Goal: Navigation & Orientation: Find specific page/section

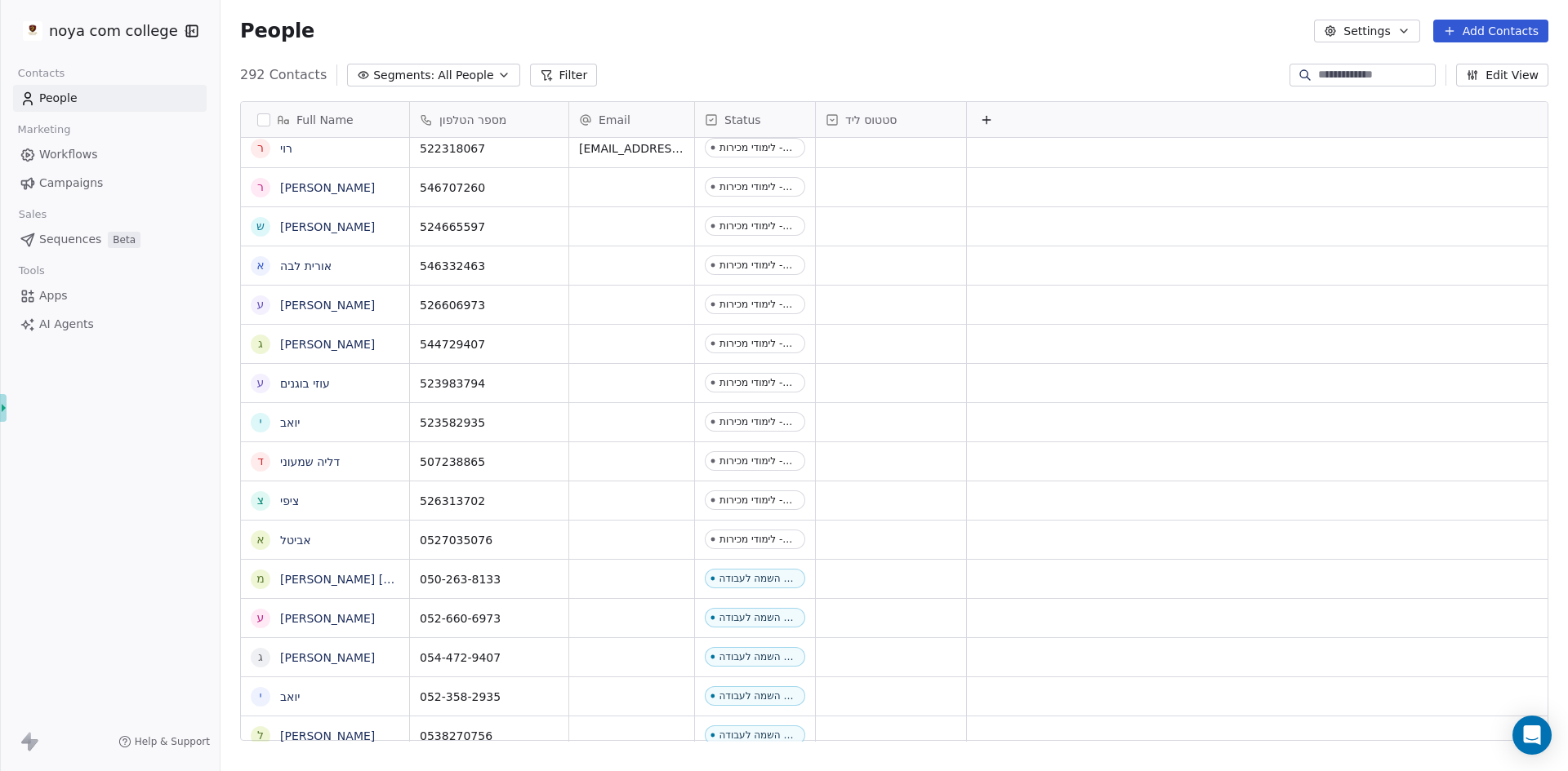
click at [63, 100] on span "People" at bounding box center [57, 98] width 38 height 18
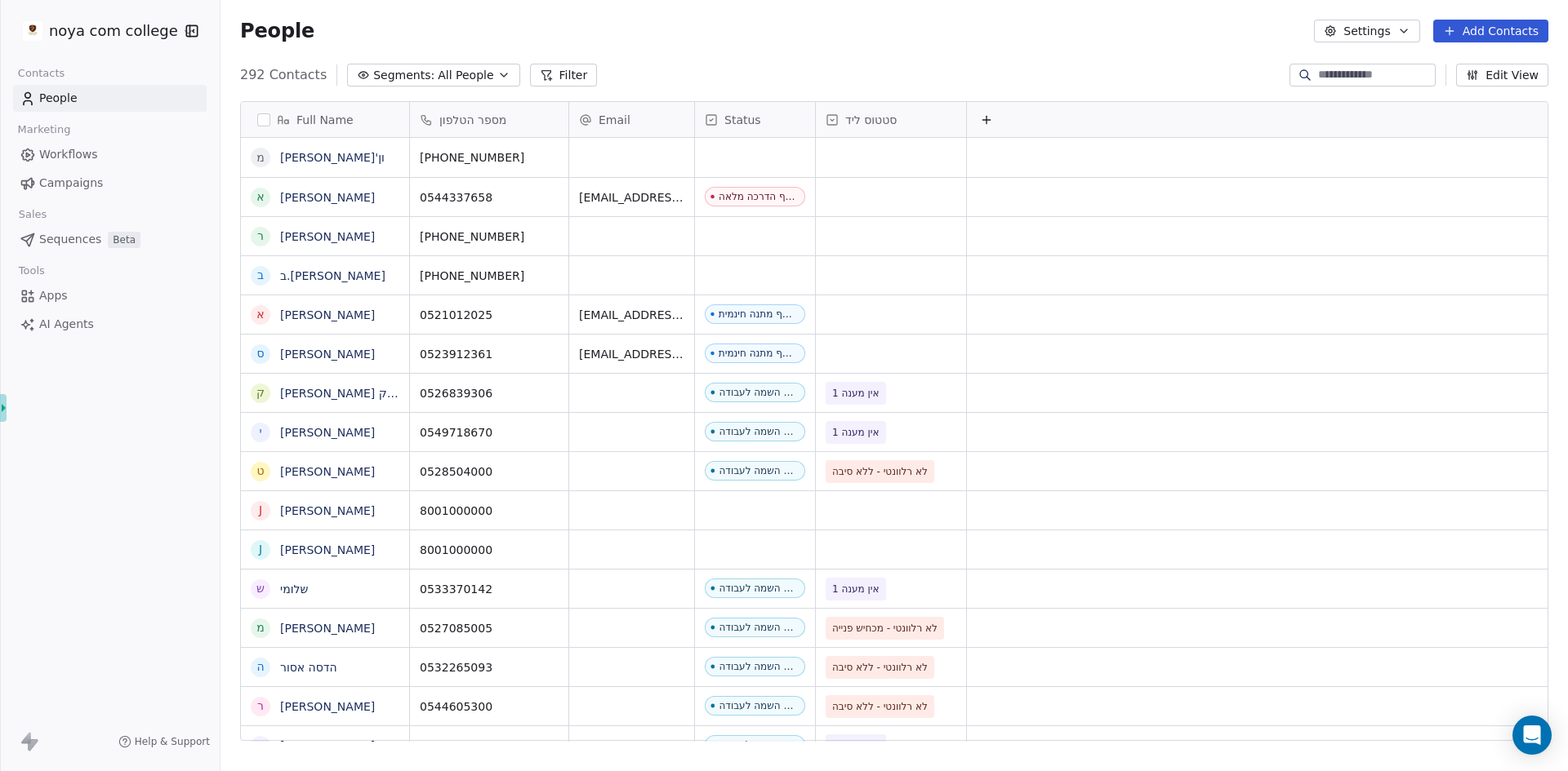
click at [63, 178] on span "Campaigns" at bounding box center [70, 183] width 63 height 18
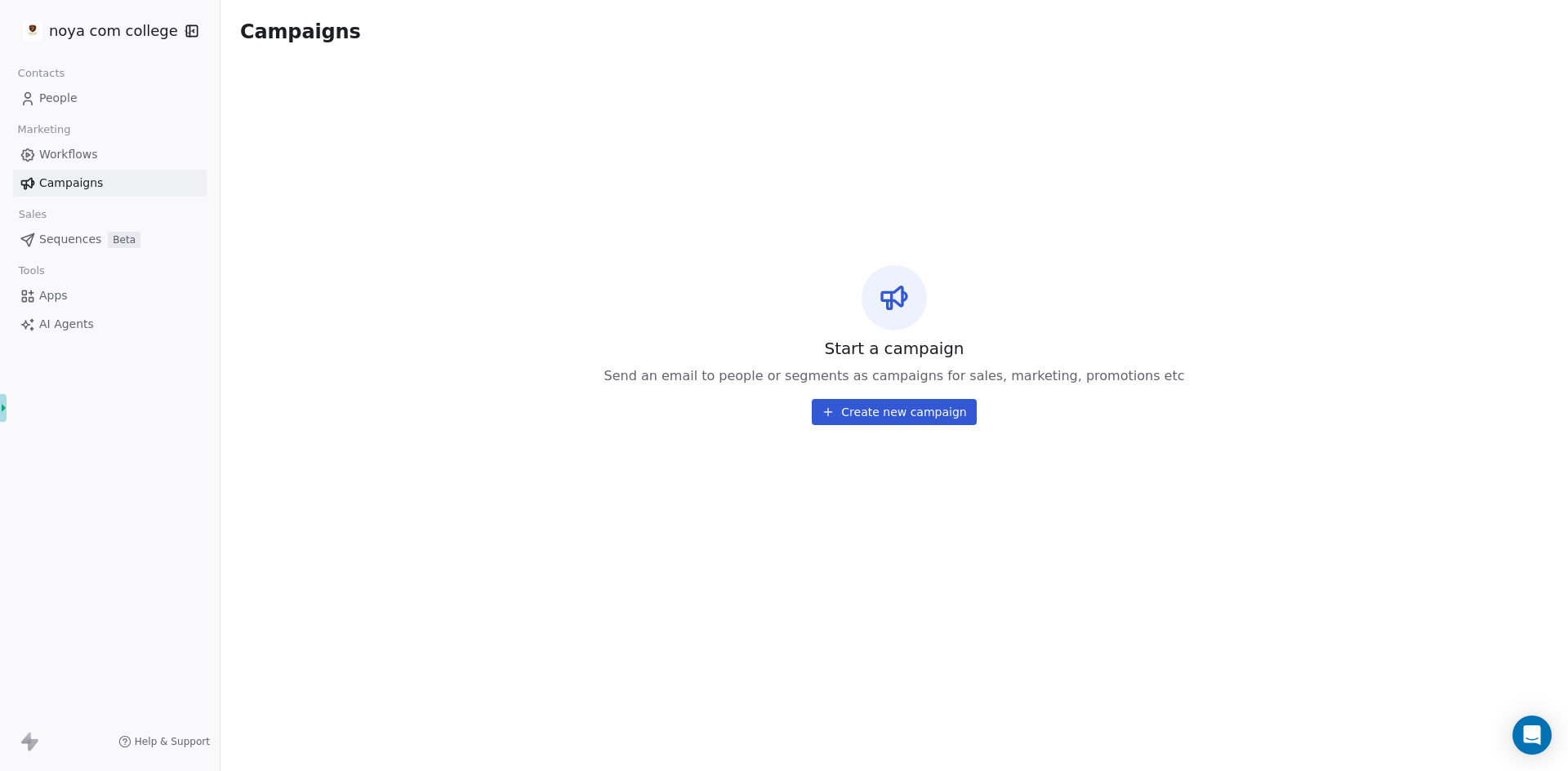
click at [63, 154] on span "Workflows" at bounding box center [68, 155] width 58 height 18
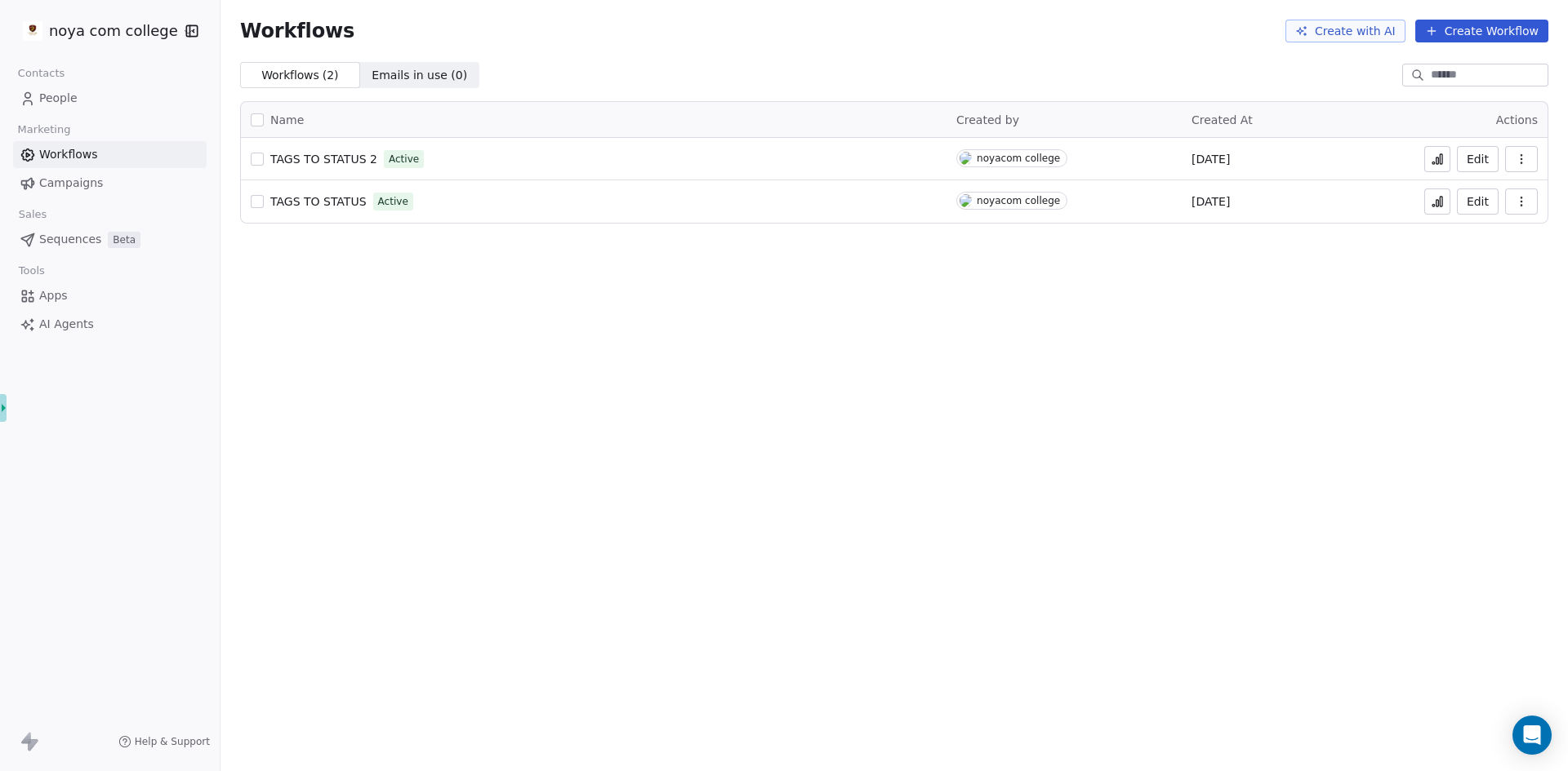
click at [64, 102] on span "People" at bounding box center [57, 98] width 38 height 18
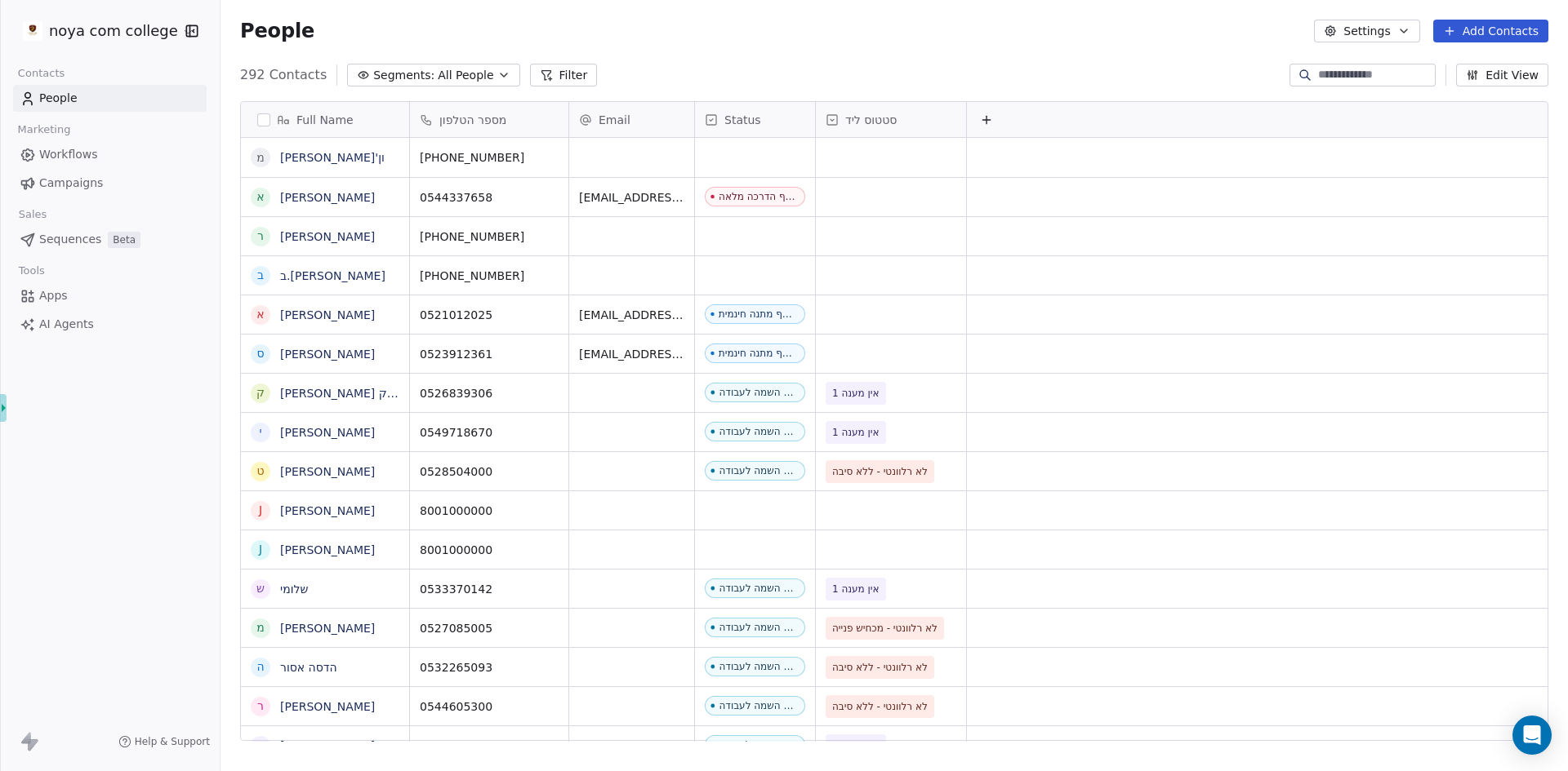
click at [1469, 72] on button "Edit View" at bounding box center [1502, 74] width 93 height 22
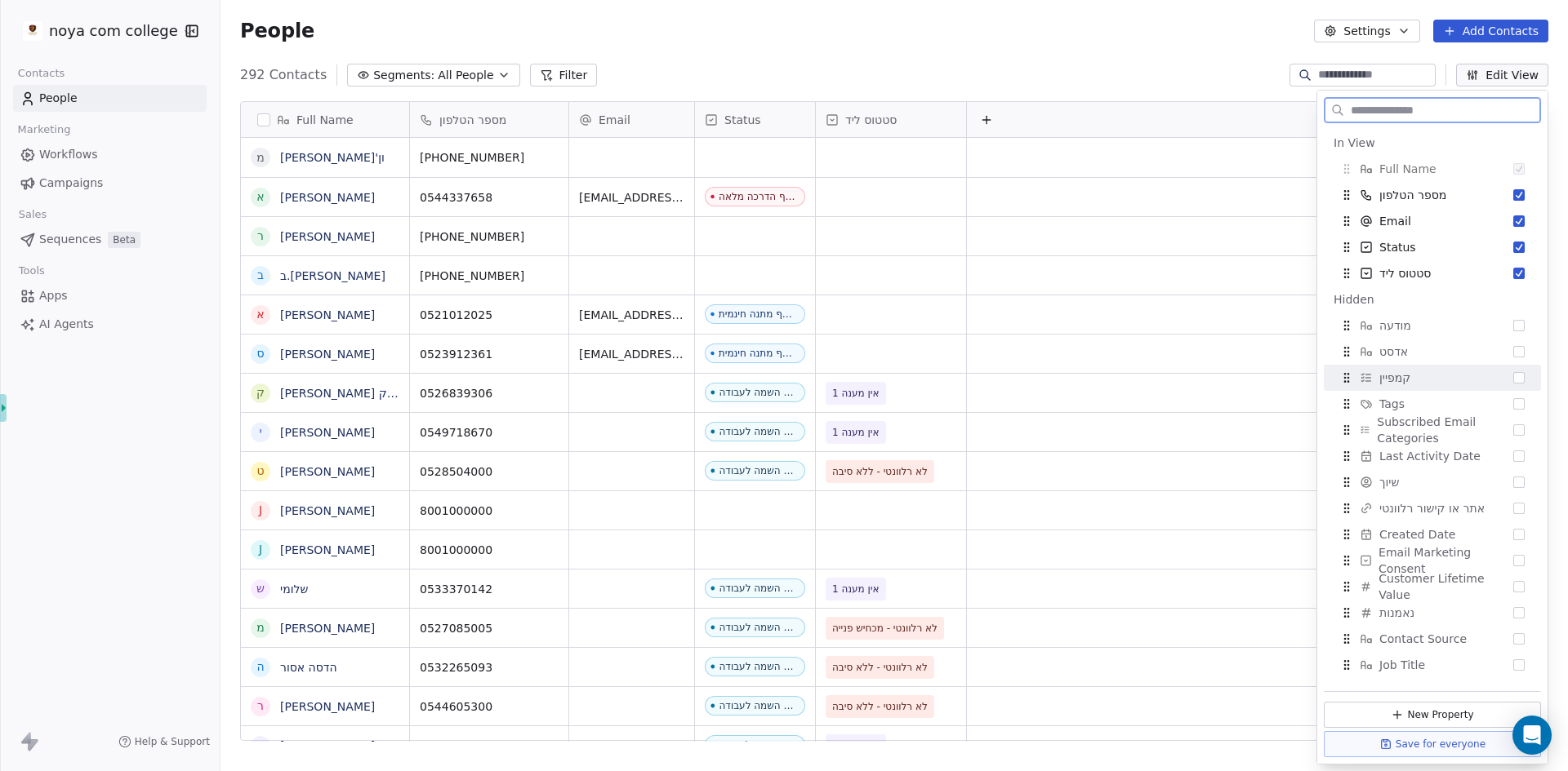
click at [1513, 380] on button "Suggestions" at bounding box center [1519, 378] width 12 height 12
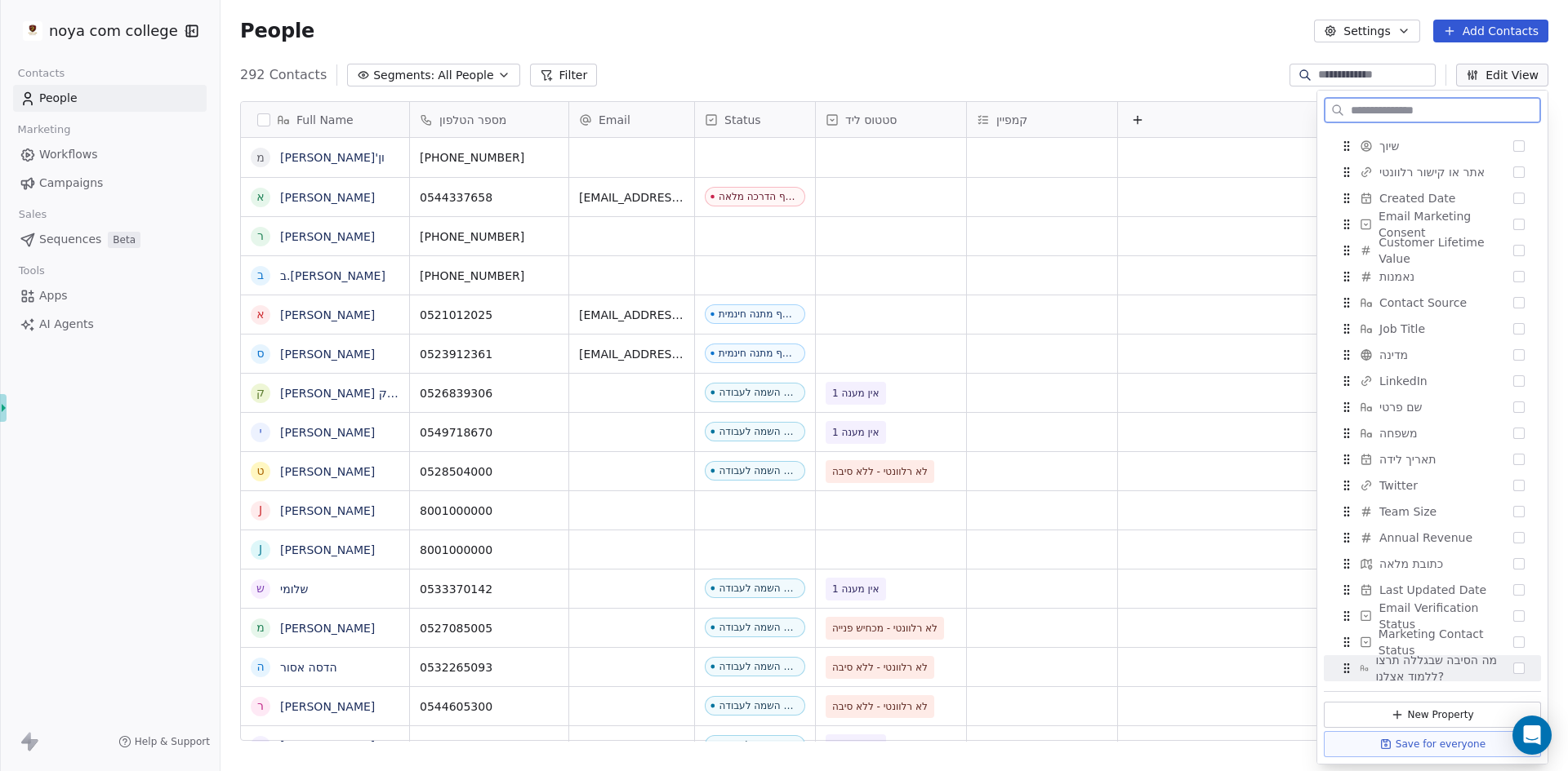
click at [1492, 673] on span "מה הסיבה שבגללה תרצו ללמוד אצלנו?" at bounding box center [1444, 669] width 138 height 33
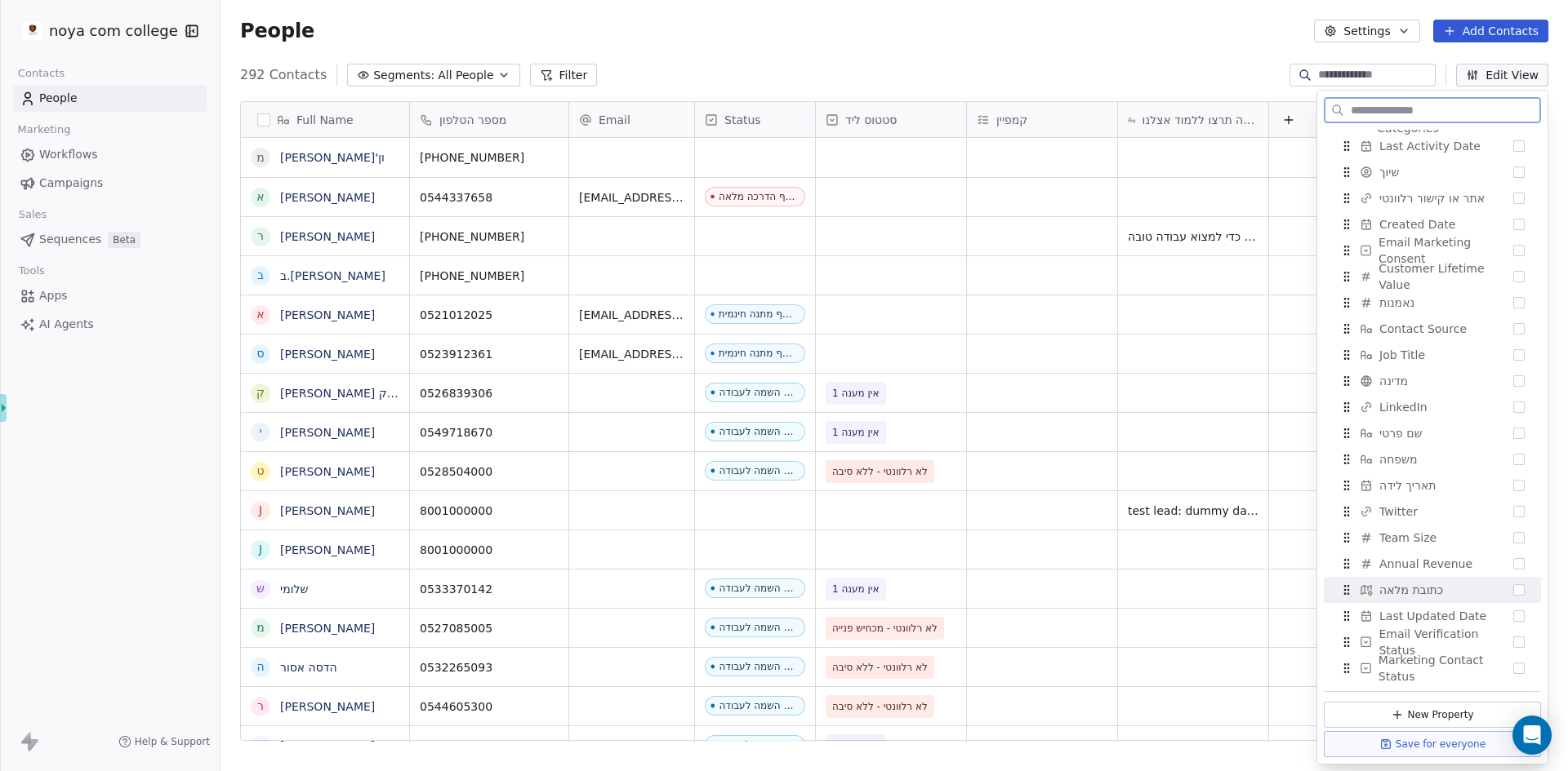
click at [1099, 569] on div "0533370142 ליד חדש - השמה לעבודה אין מענה 1" at bounding box center [980, 588] width 1139 height 39
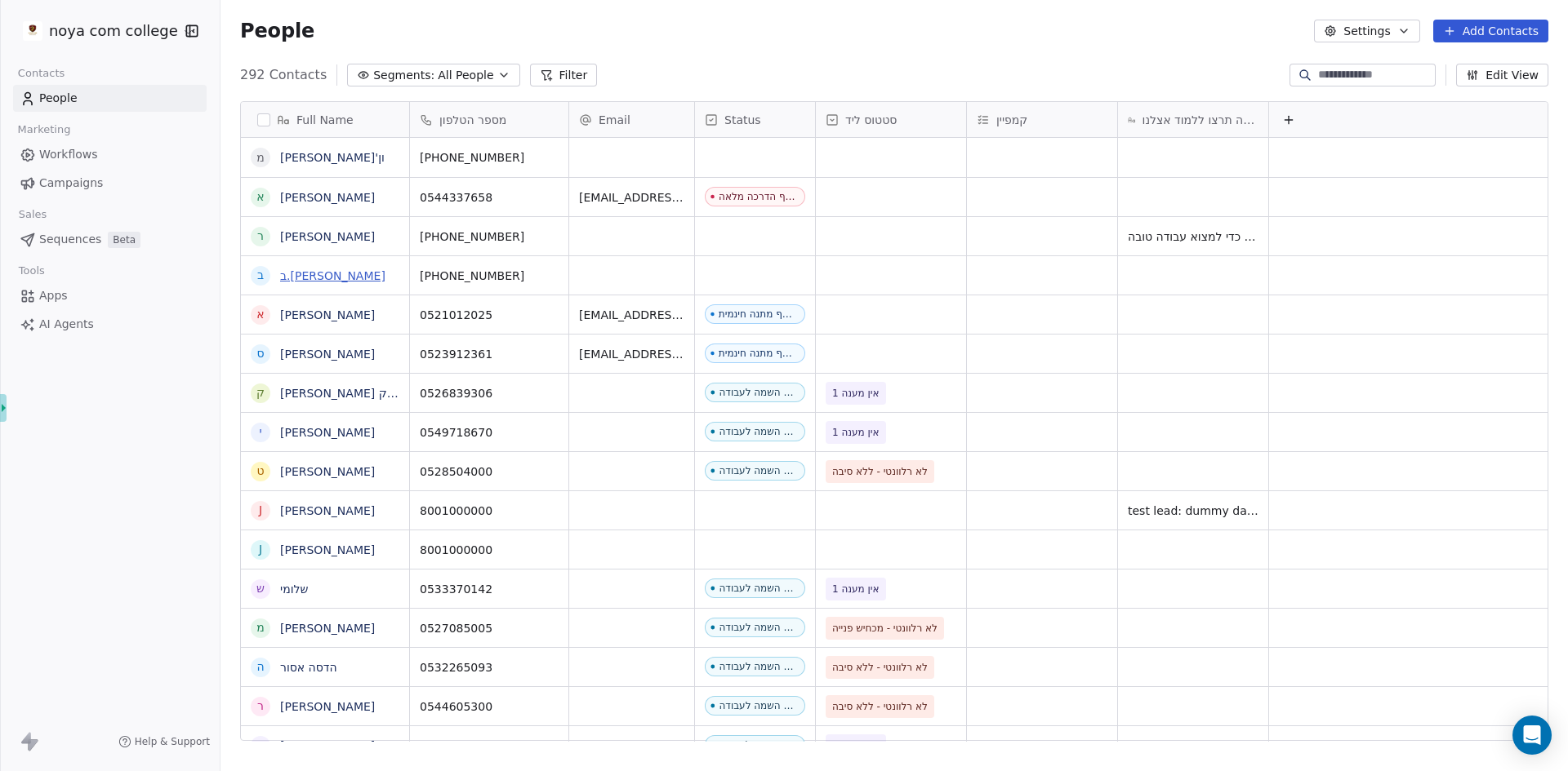
click at [301, 272] on link "ב.[PERSON_NAME]" at bounding box center [333, 275] width 105 height 13
click at [324, 158] on link "[PERSON_NAME]'ון" at bounding box center [332, 157] width 104 height 13
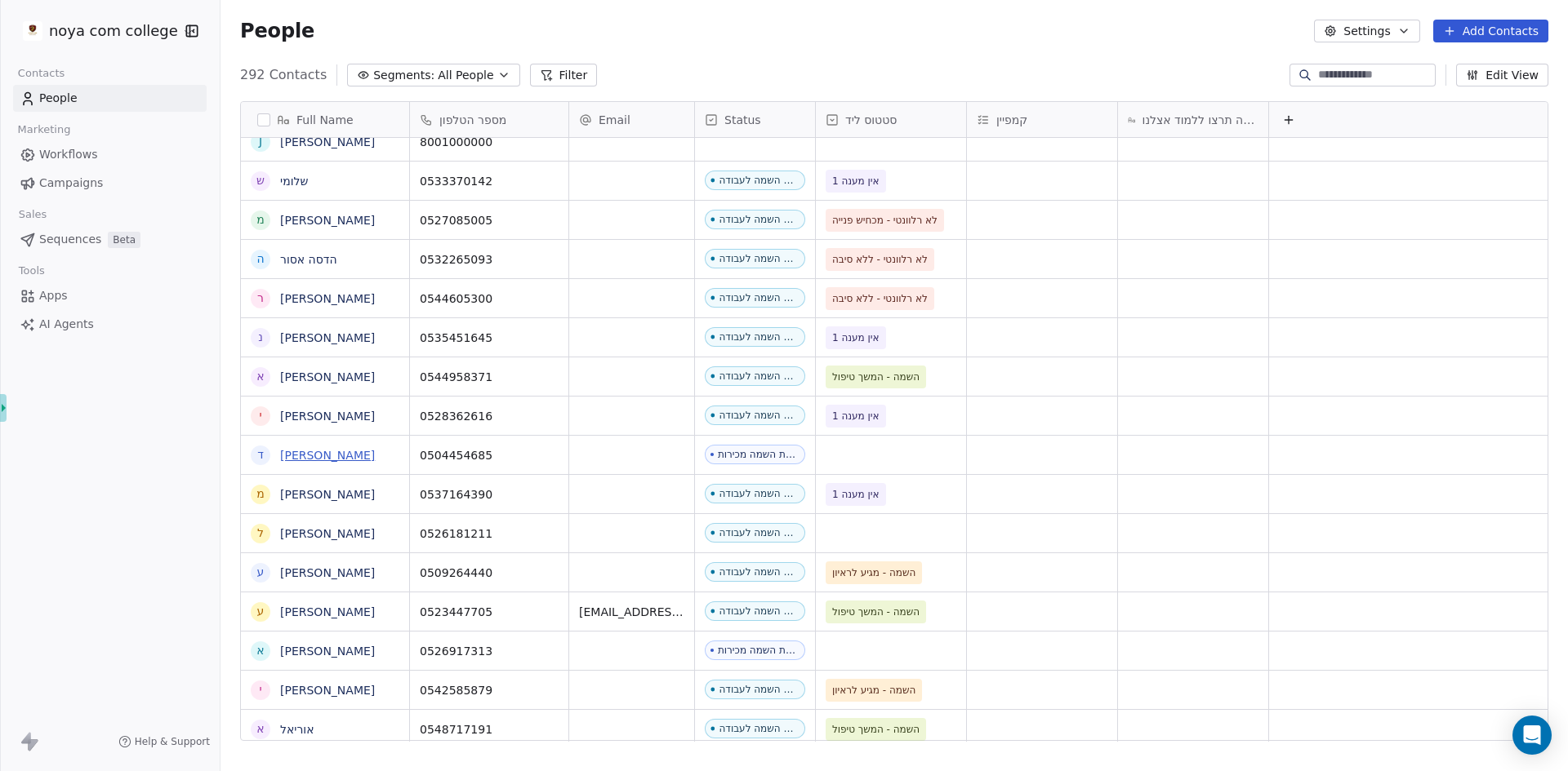
click at [299, 454] on link "[PERSON_NAME]" at bounding box center [327, 455] width 94 height 13
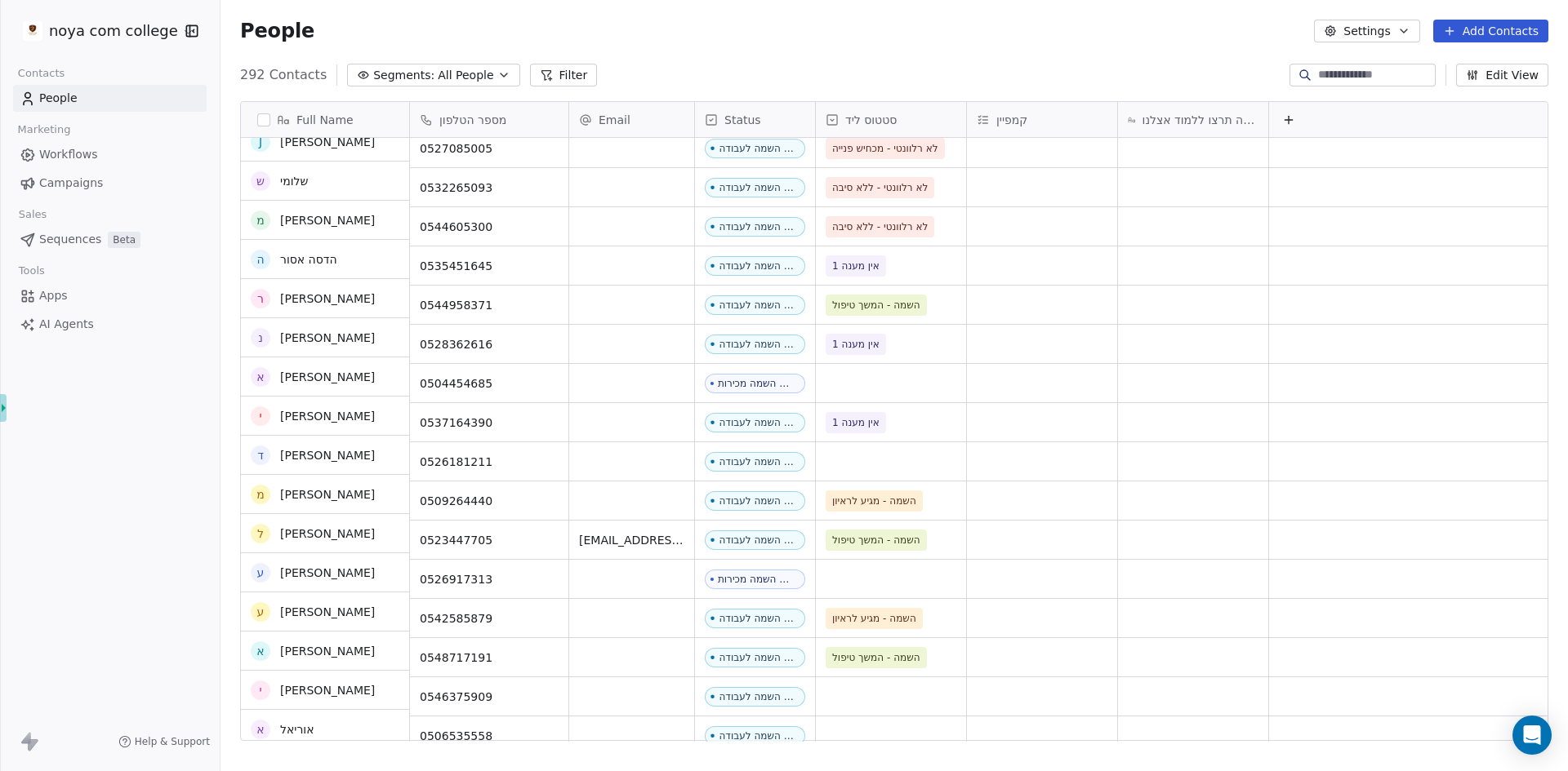
scroll to position [490, 0]
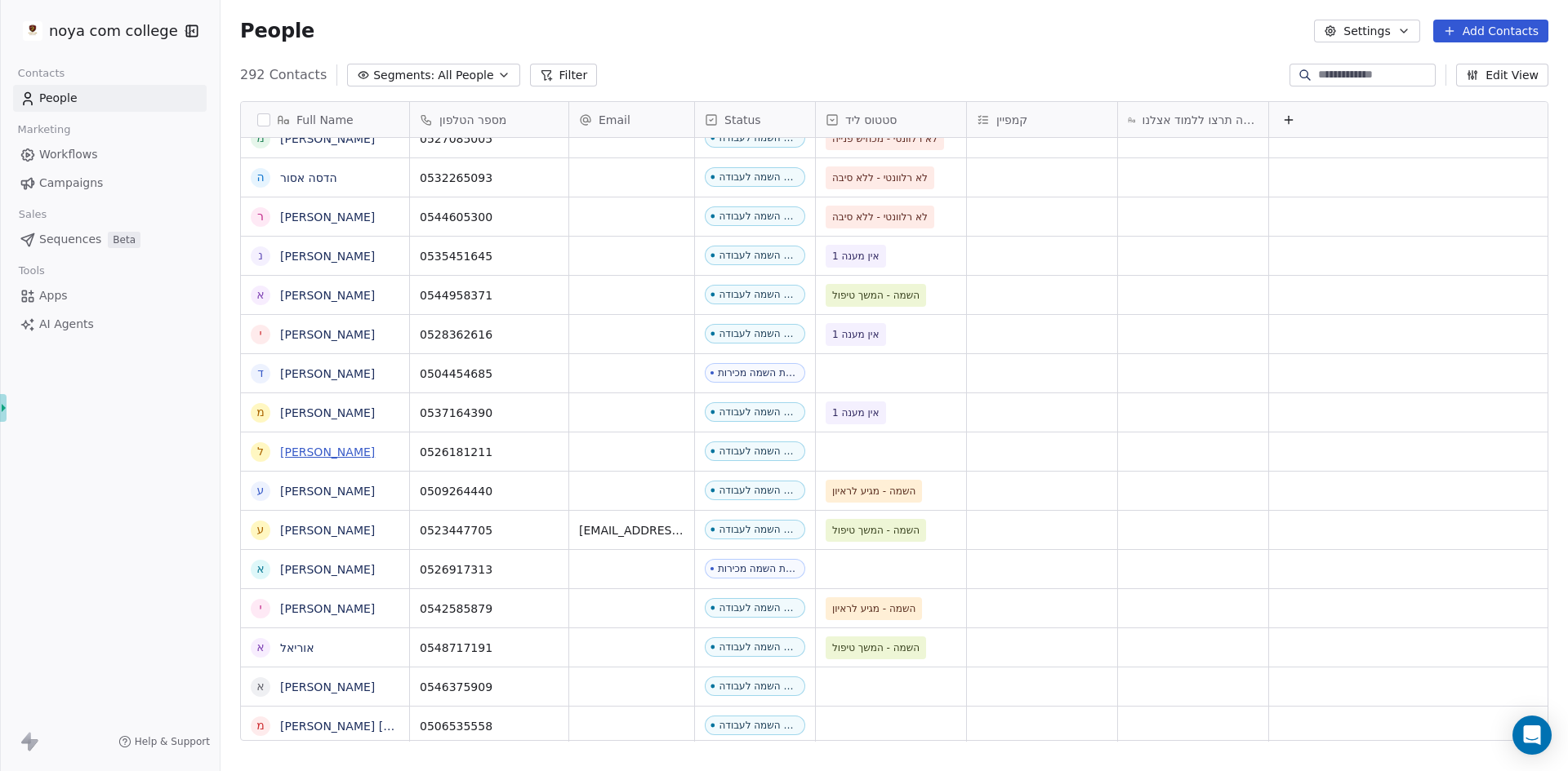
click at [313, 455] on link "[PERSON_NAME]" at bounding box center [327, 452] width 94 height 13
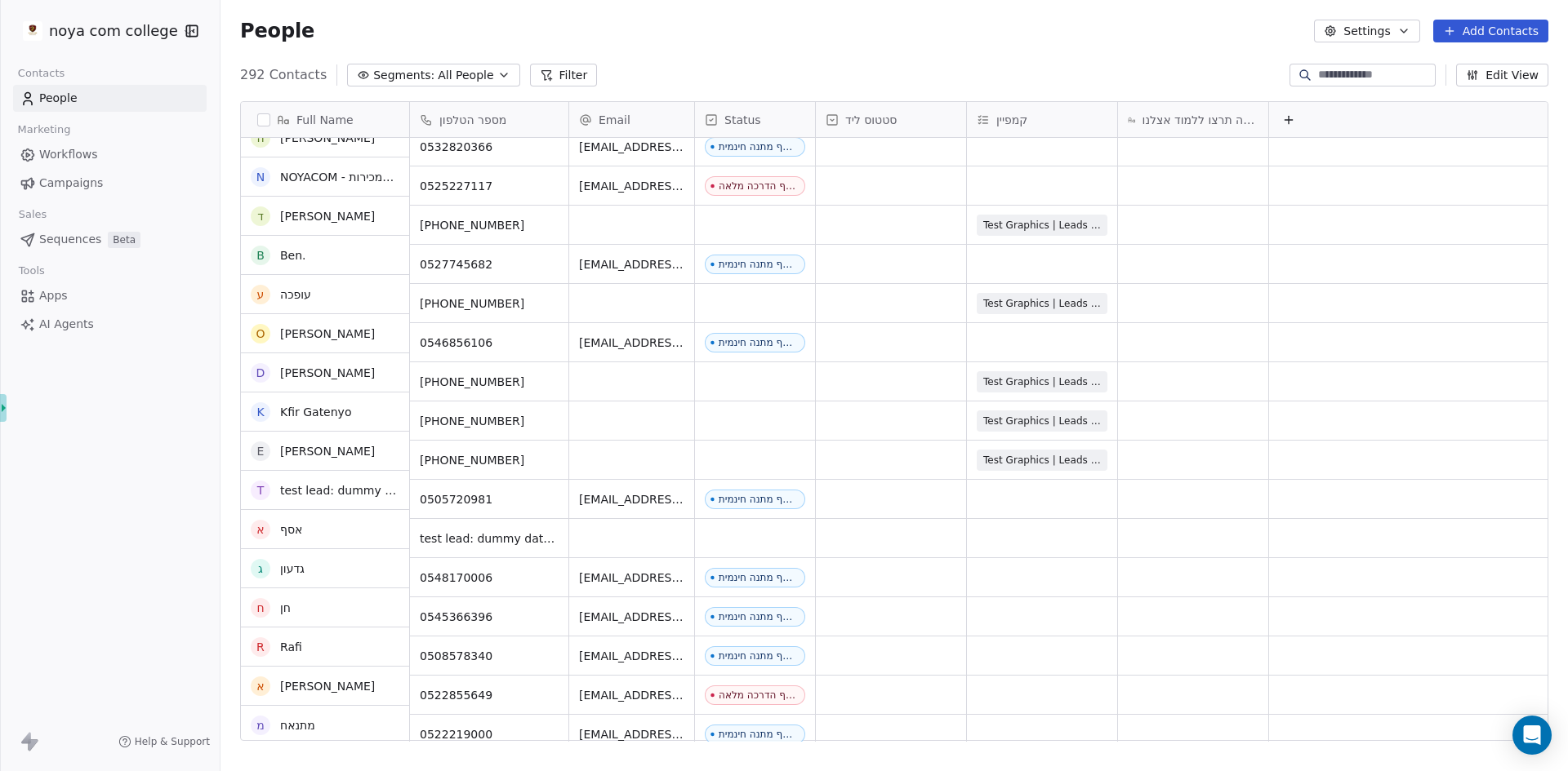
scroll to position [1796, 0]
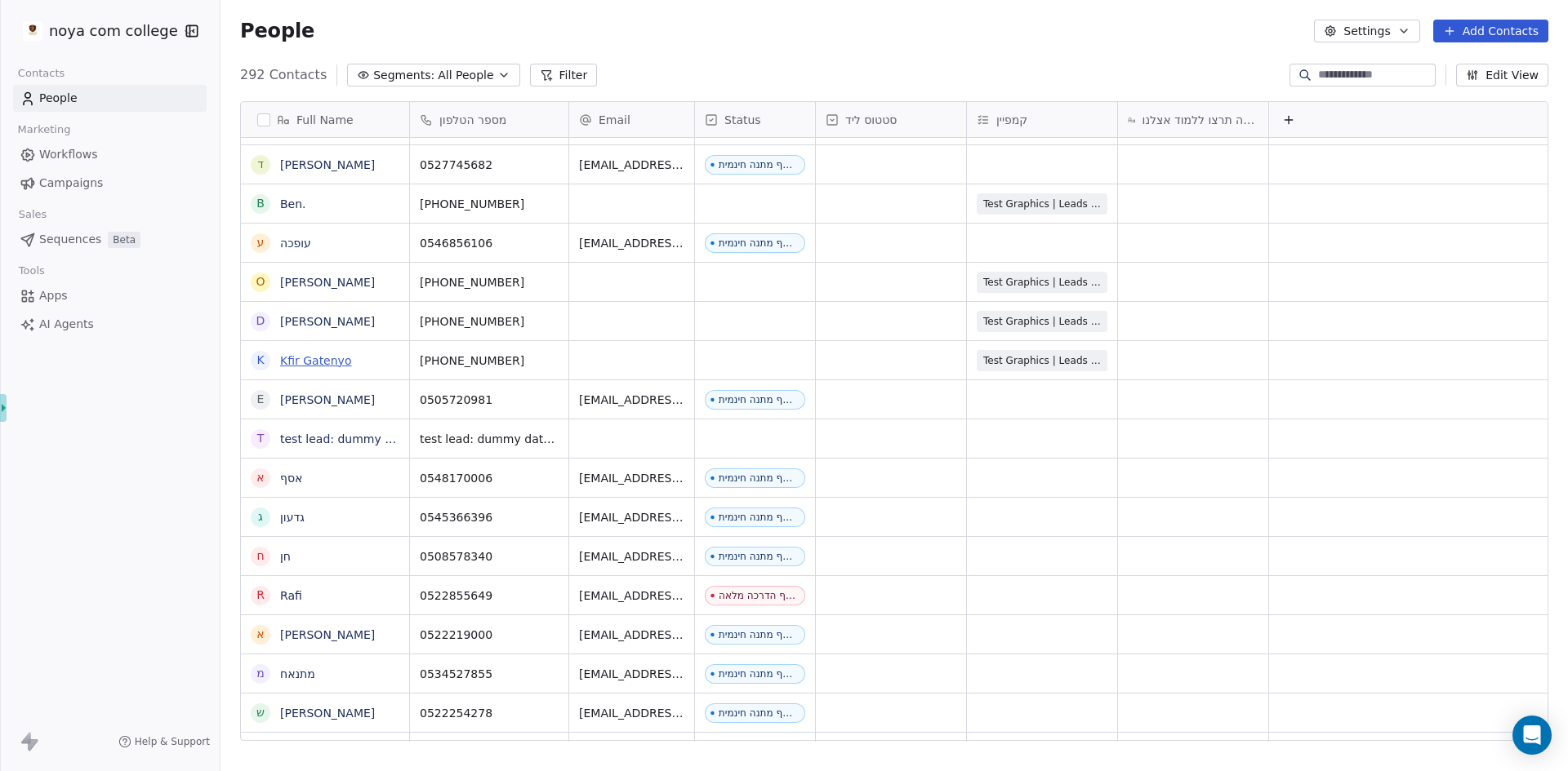
click at [341, 360] on link "Kfir Gatenyo" at bounding box center [316, 360] width 71 height 13
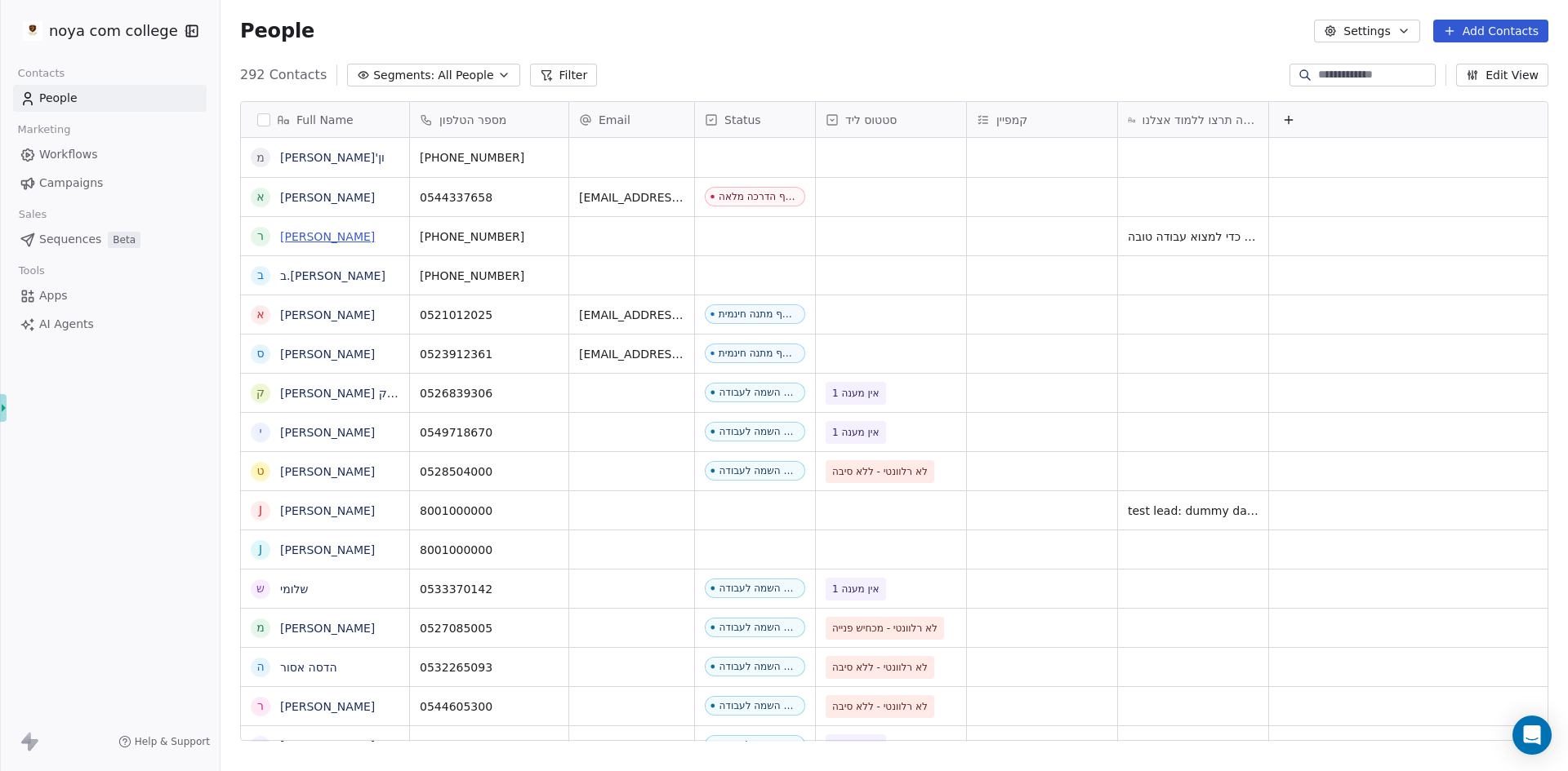
click at [283, 237] on link "[PERSON_NAME]" at bounding box center [327, 236] width 94 height 13
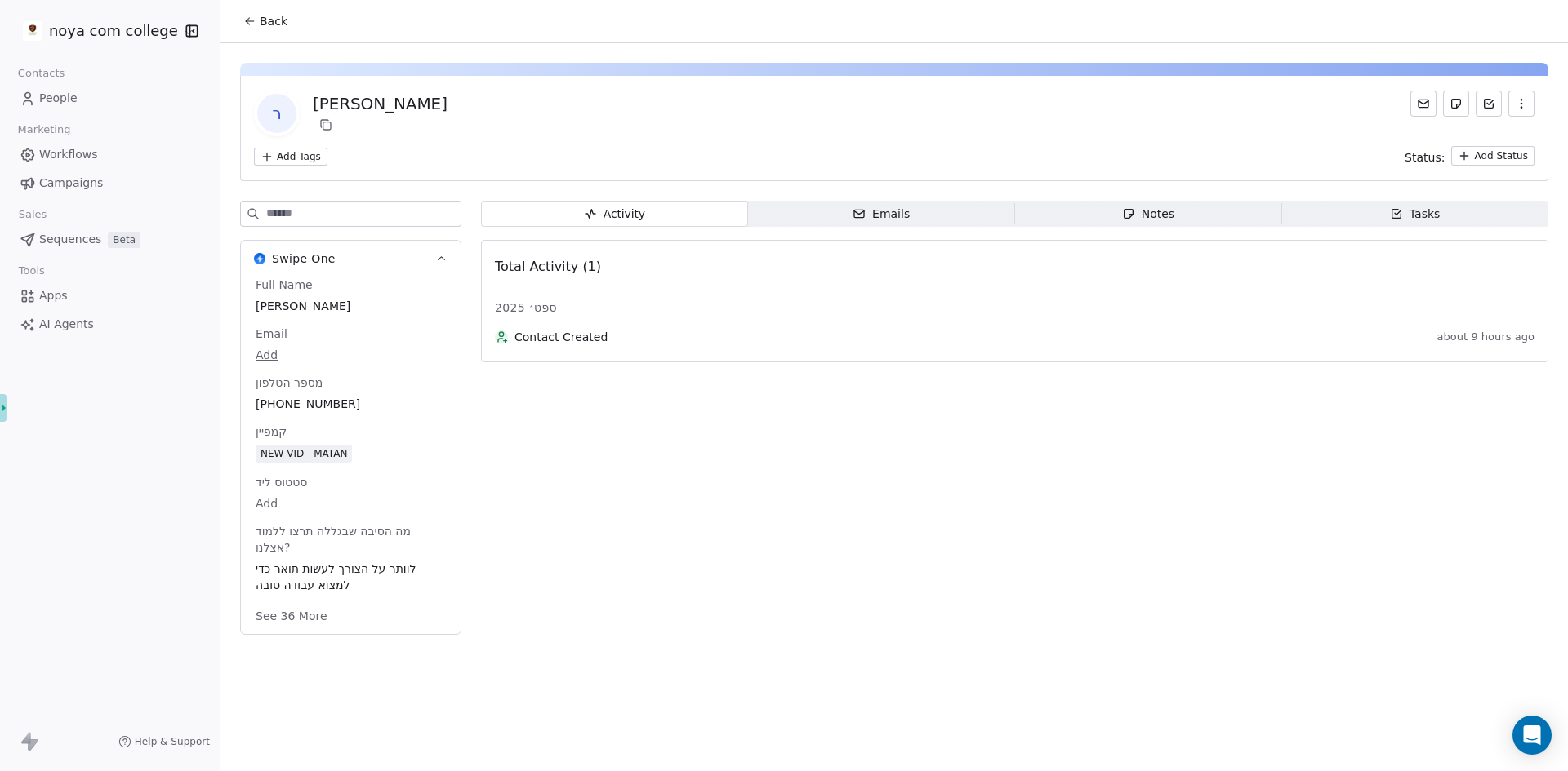
click at [317, 455] on div "NEW VID - MATAN" at bounding box center [303, 454] width 87 height 17
click at [641, 468] on div "Activity Activity Emails Emails Notes Notes Tasks Tasks Total Activity (1) ספט׳…" at bounding box center [1015, 422] width 1067 height 444
